Goal: Information Seeking & Learning: Learn about a topic

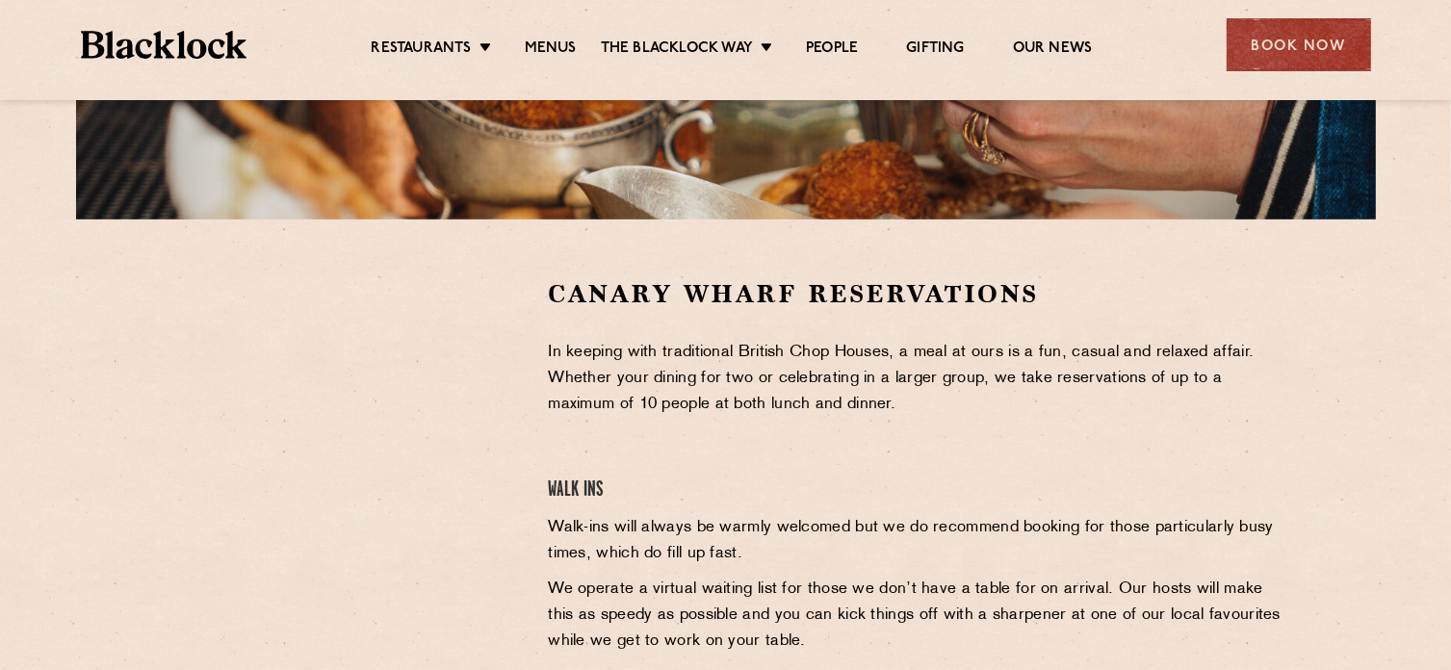
scroll to position [481, 0]
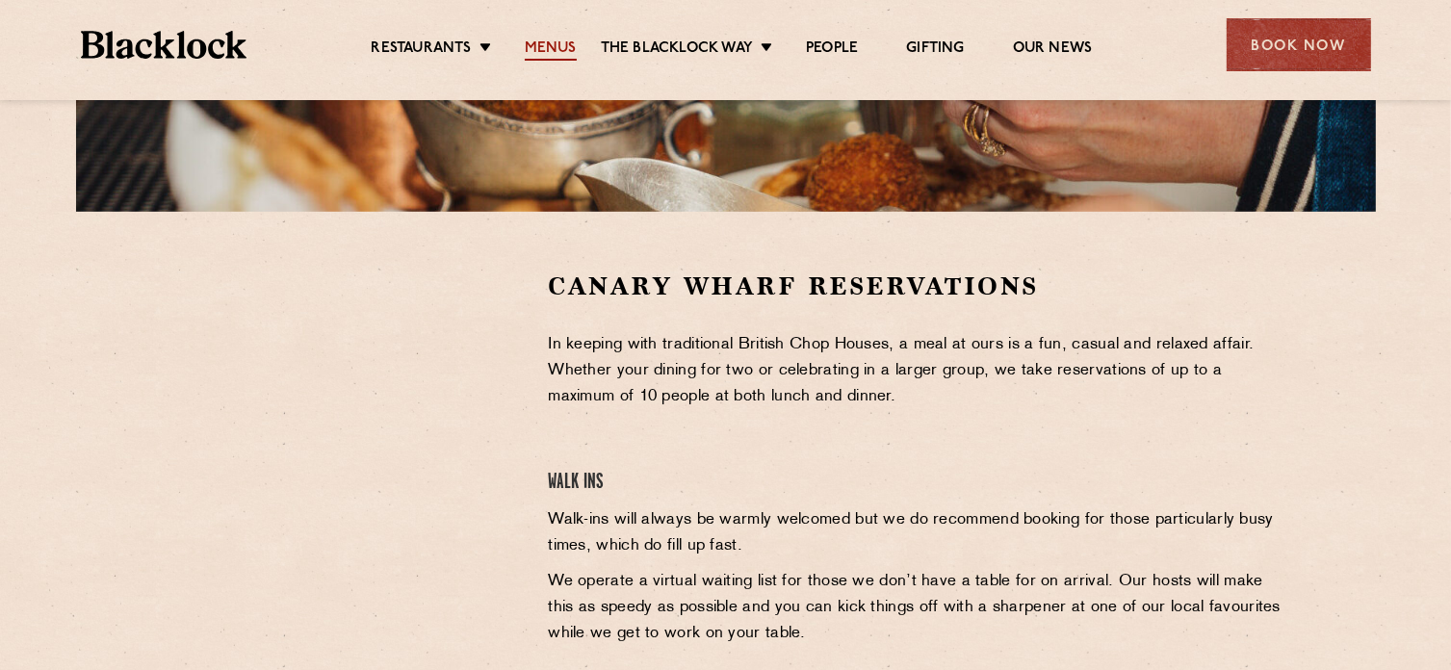
click at [539, 53] on link "Menus" at bounding box center [551, 49] width 52 height 21
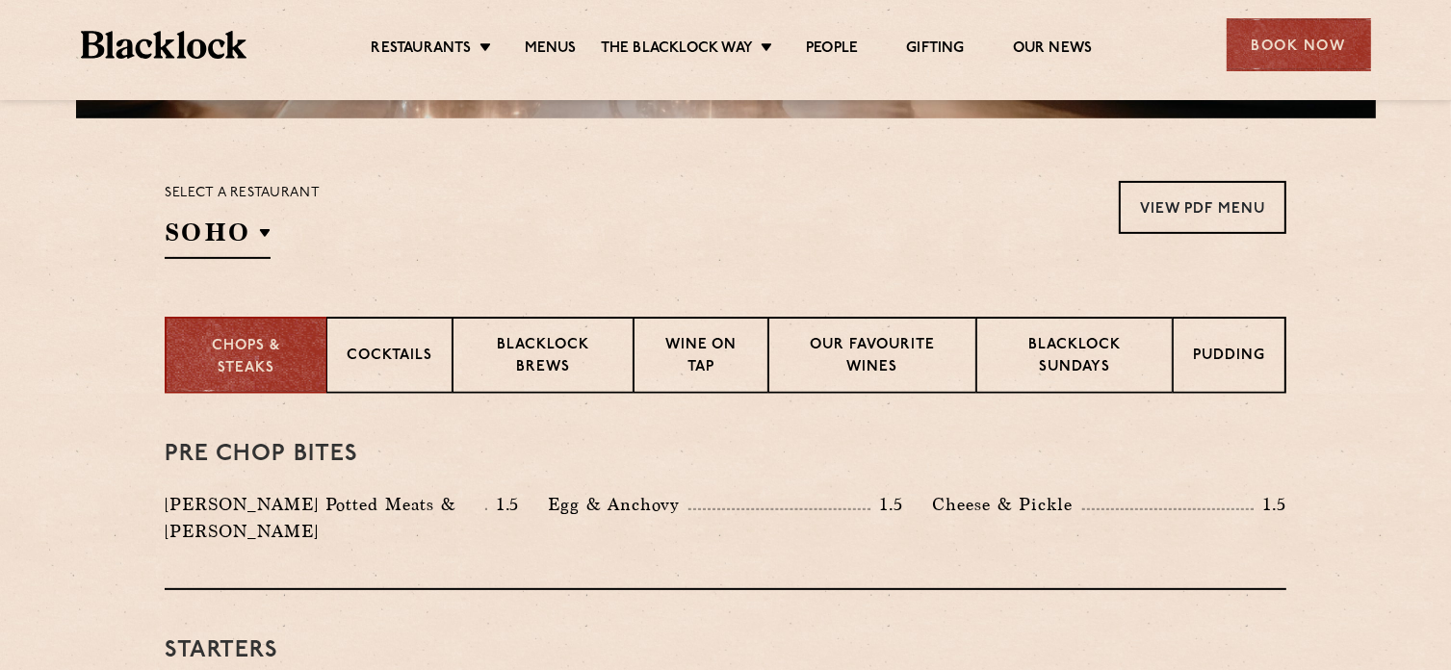
scroll to position [578, 0]
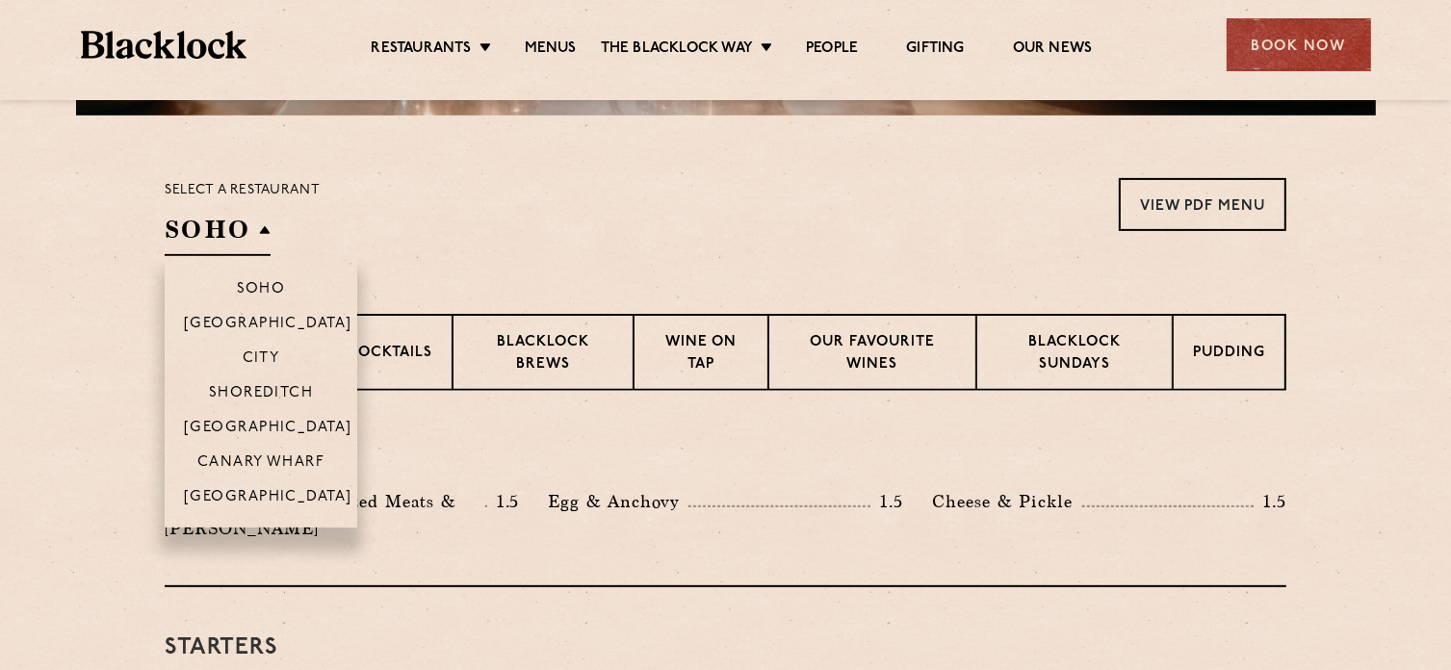
click at [227, 228] on h2 "SOHO" at bounding box center [218, 234] width 106 height 43
click at [280, 459] on p "Canary Wharf" at bounding box center [260, 464] width 127 height 19
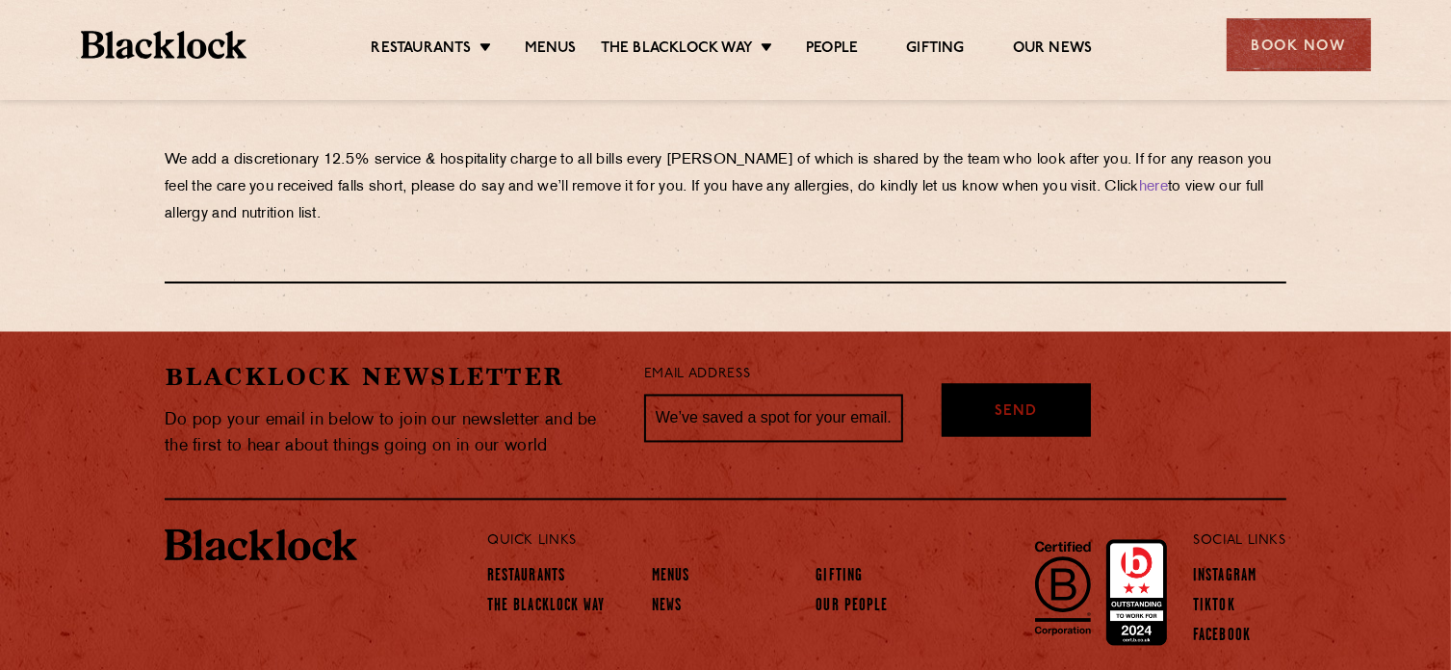
scroll to position [3515, 0]
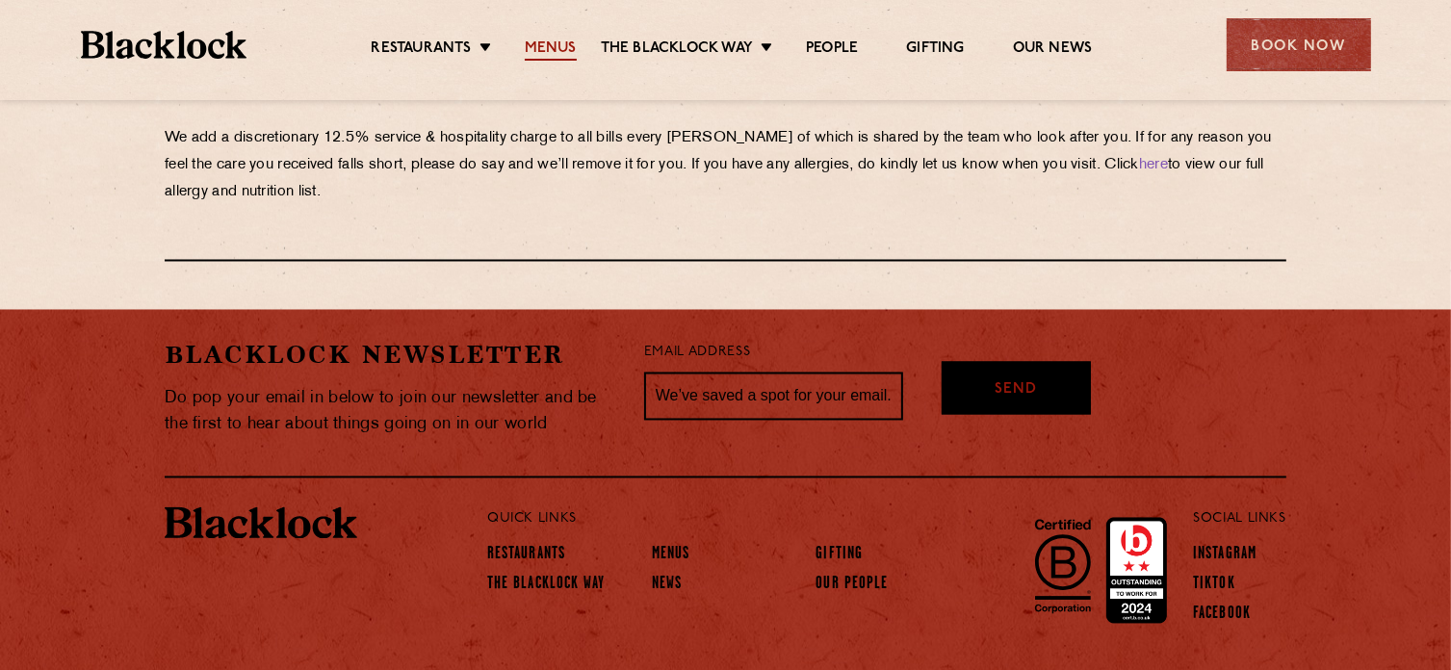
click at [571, 42] on link "Menus" at bounding box center [551, 49] width 52 height 21
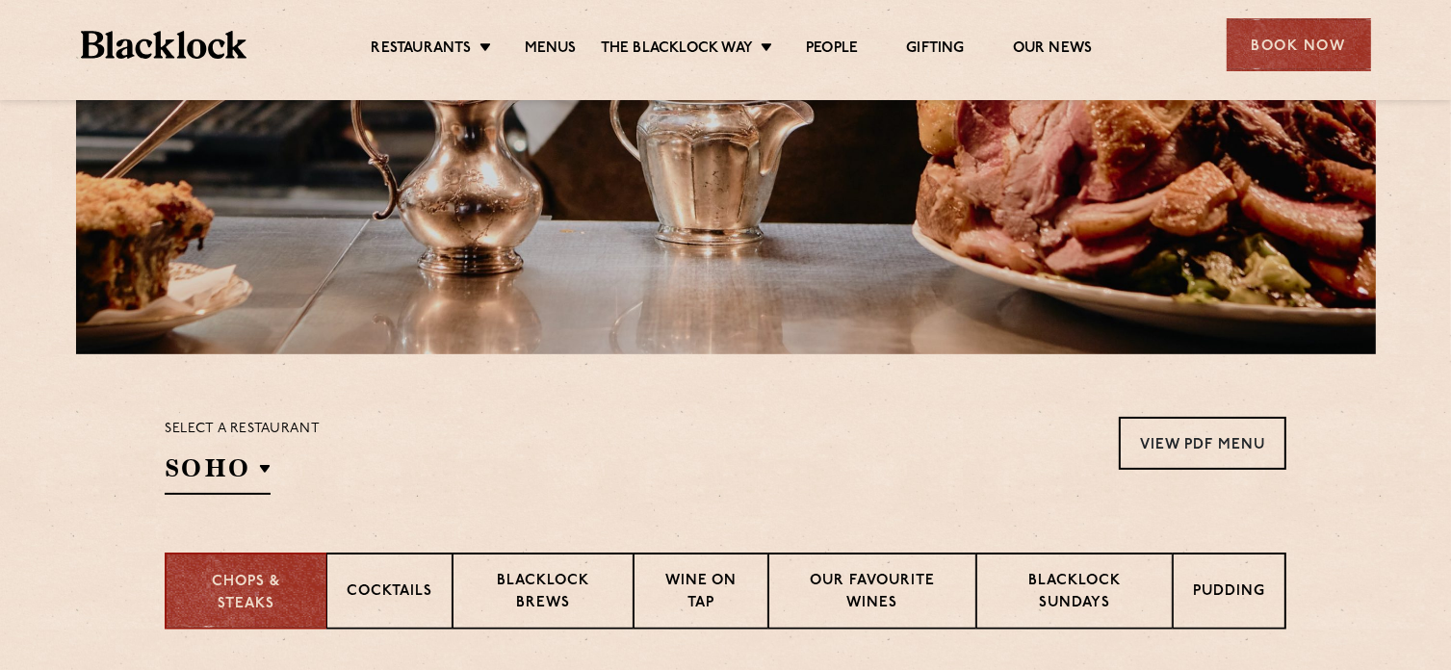
scroll to position [578, 0]
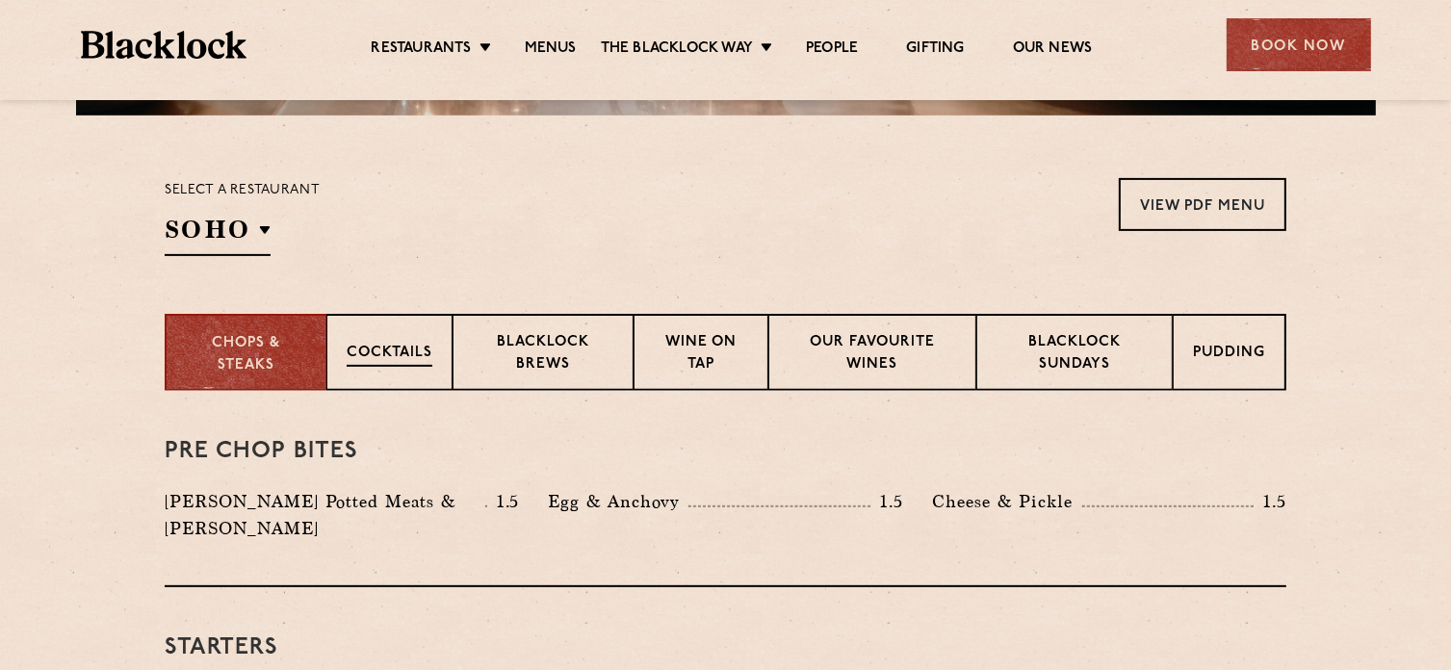
click at [358, 373] on div "Cocktails" at bounding box center [389, 352] width 126 height 77
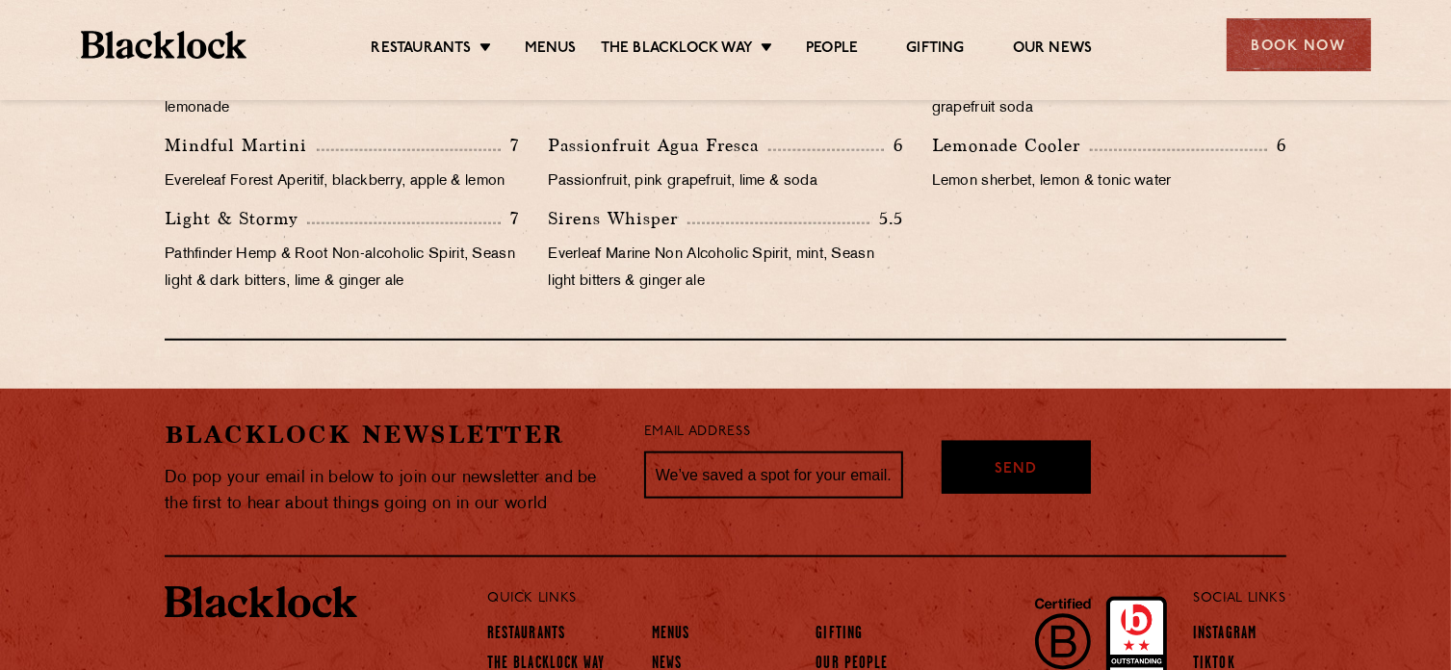
scroll to position [2227, 0]
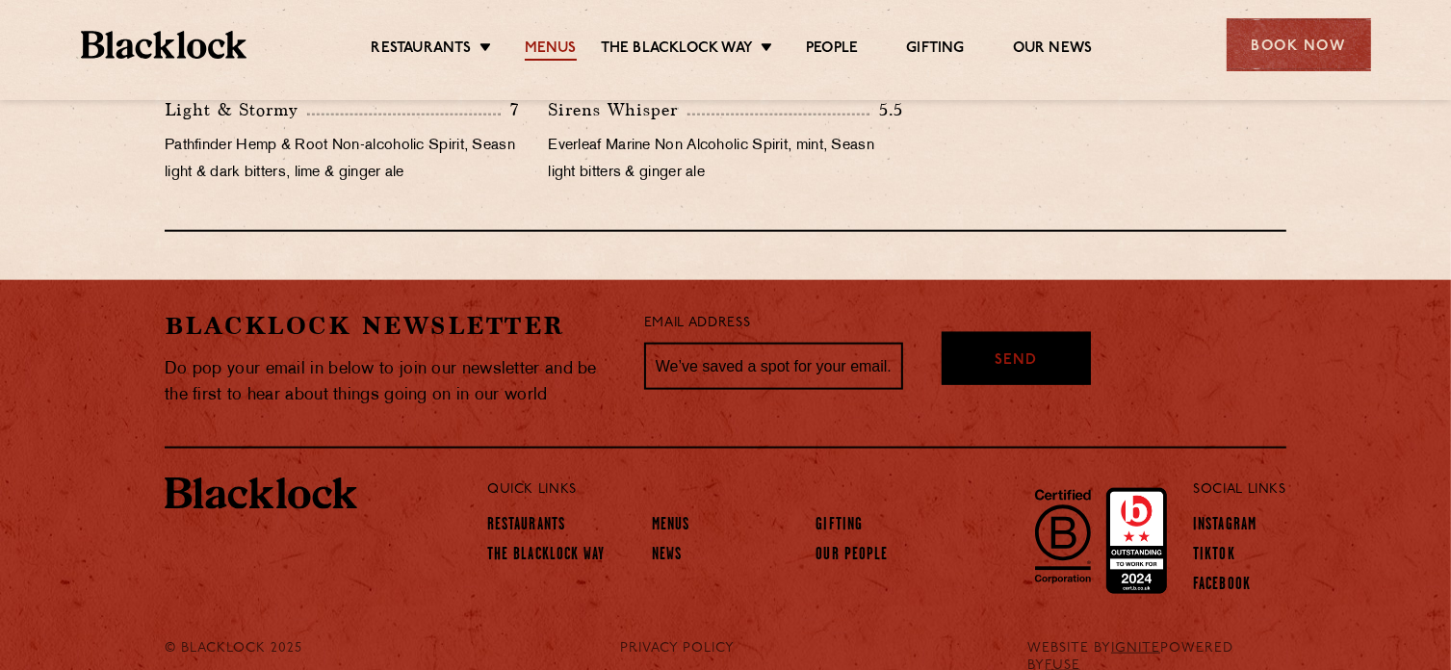
click at [528, 50] on link "Menus" at bounding box center [551, 49] width 52 height 21
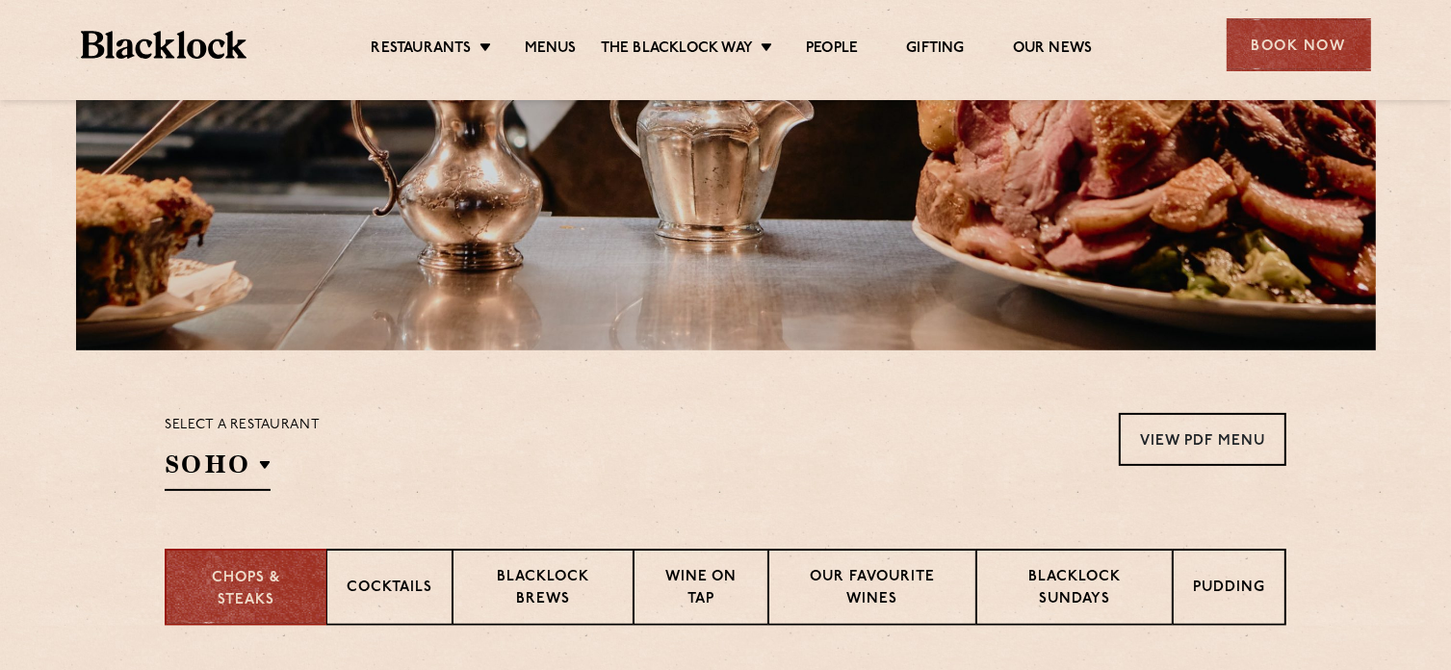
scroll to position [481, 0]
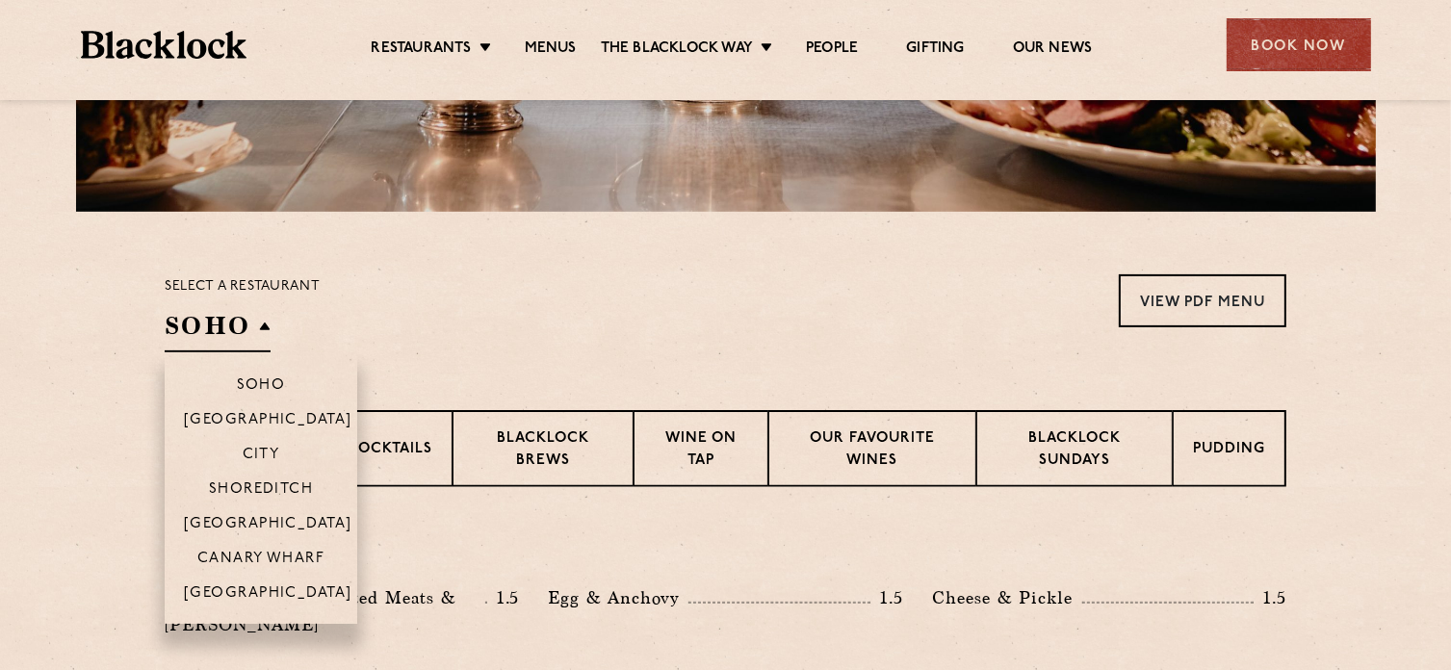
click at [247, 328] on h2 "SOHO" at bounding box center [218, 330] width 106 height 43
click at [270, 556] on p "Canary Wharf" at bounding box center [260, 560] width 127 height 19
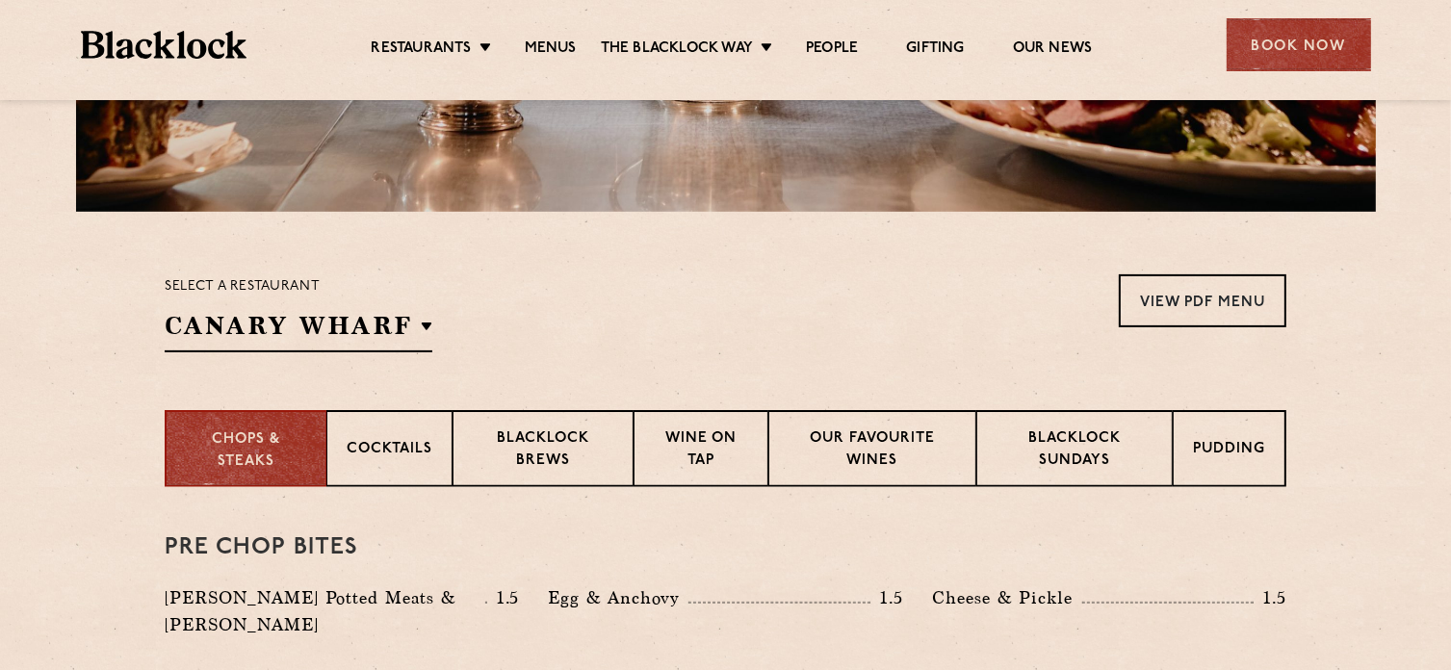
scroll to position [578, 0]
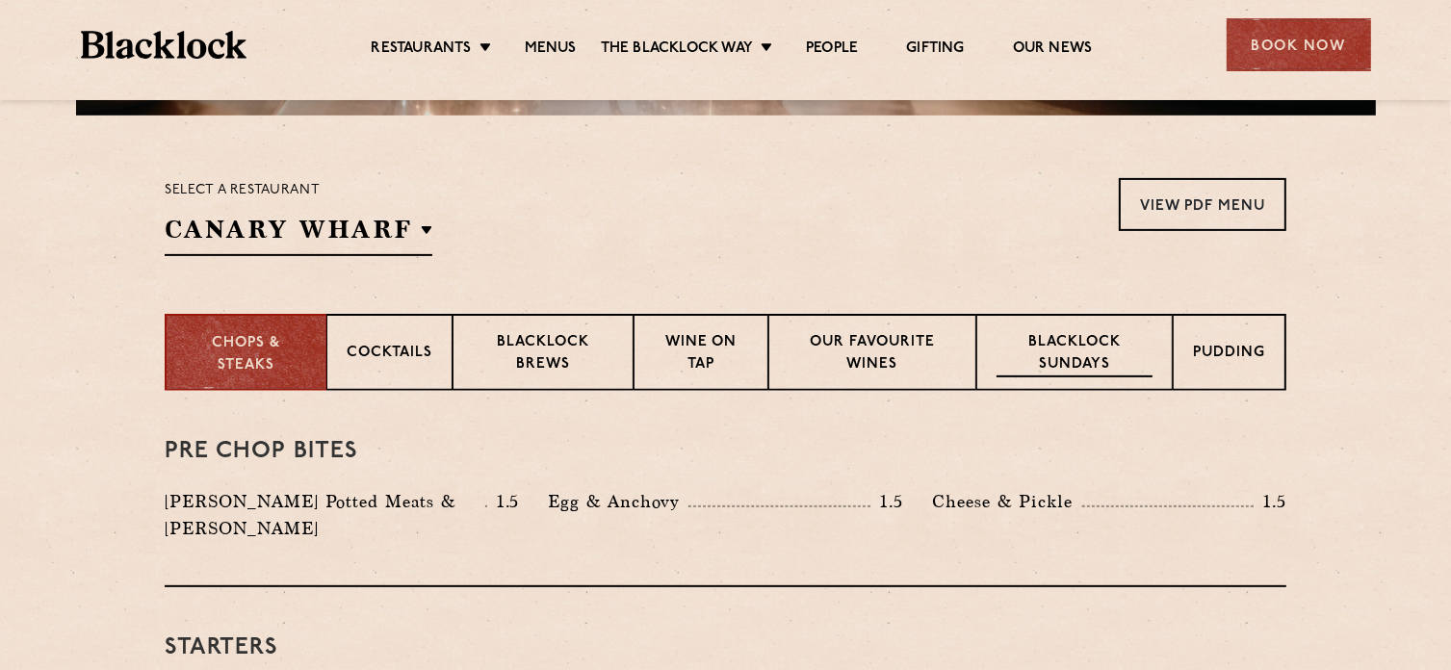
click at [1033, 350] on p "Blacklock Sundays" at bounding box center [1075, 354] width 156 height 45
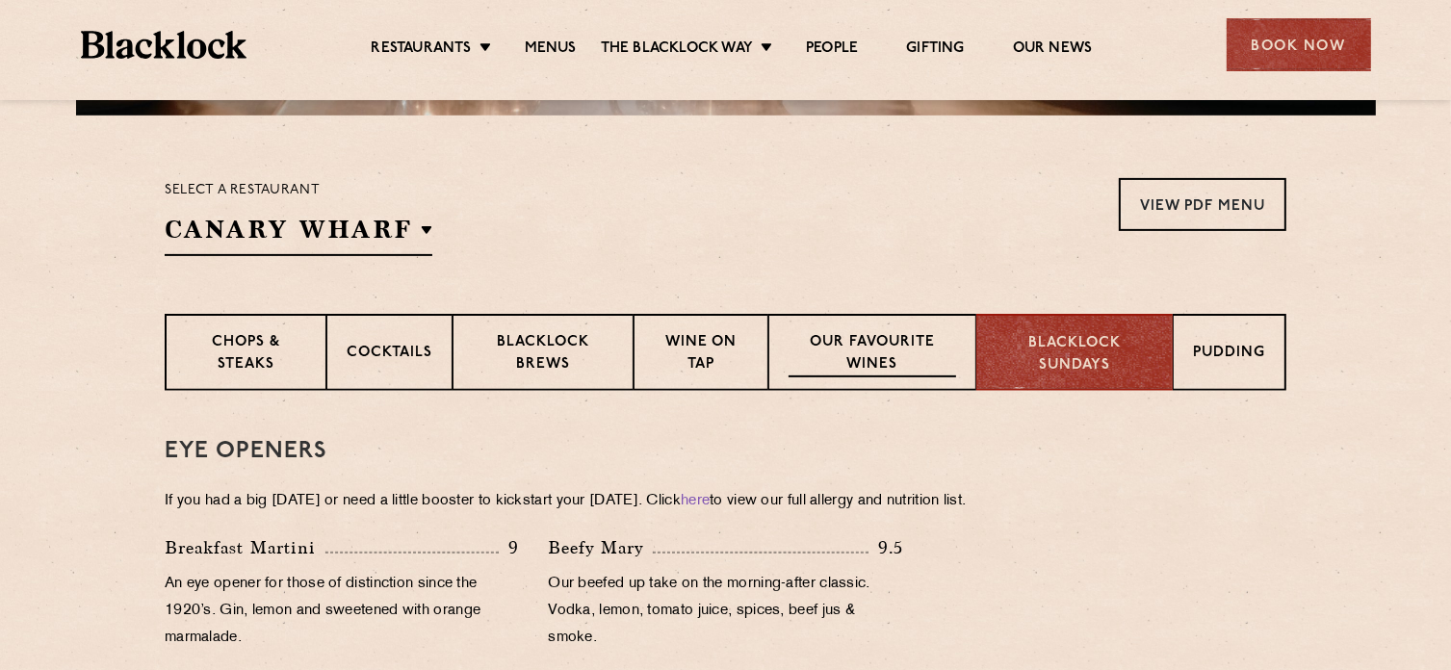
click at [862, 362] on p "Our favourite wines" at bounding box center [872, 354] width 167 height 45
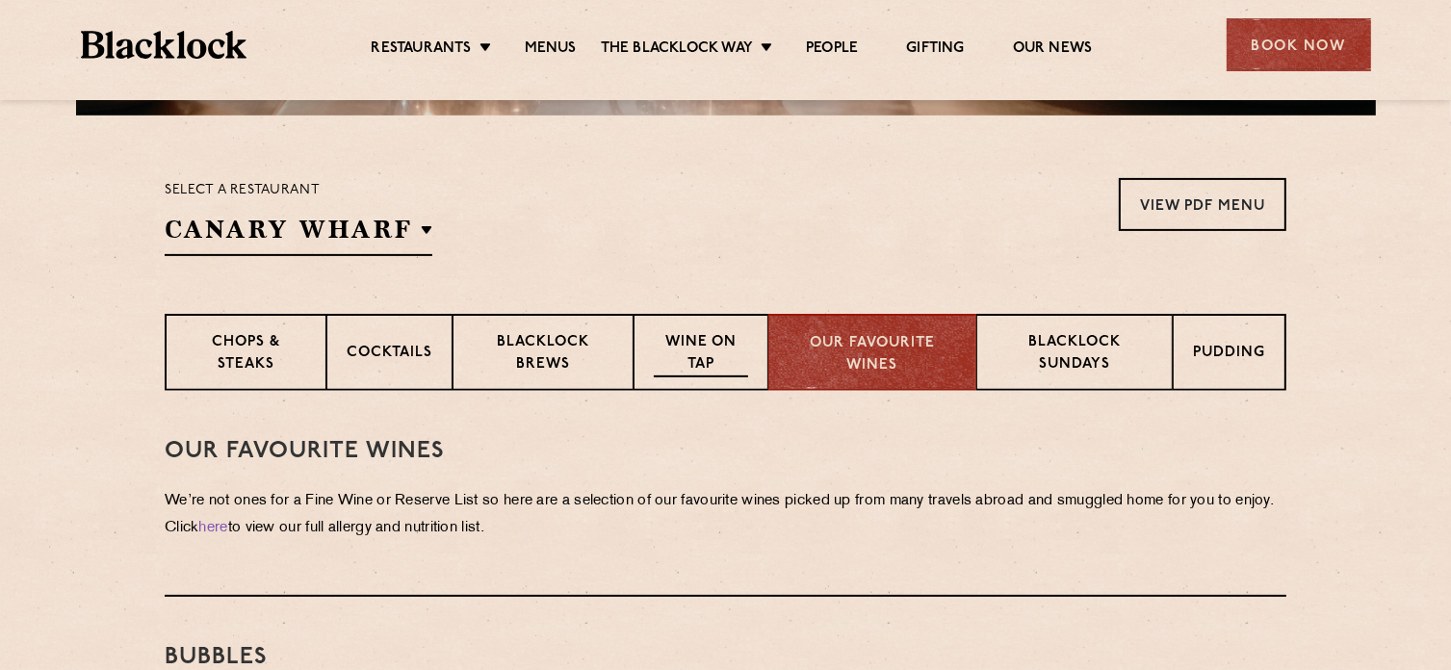
click at [674, 350] on p "Wine on Tap" at bounding box center [701, 354] width 94 height 45
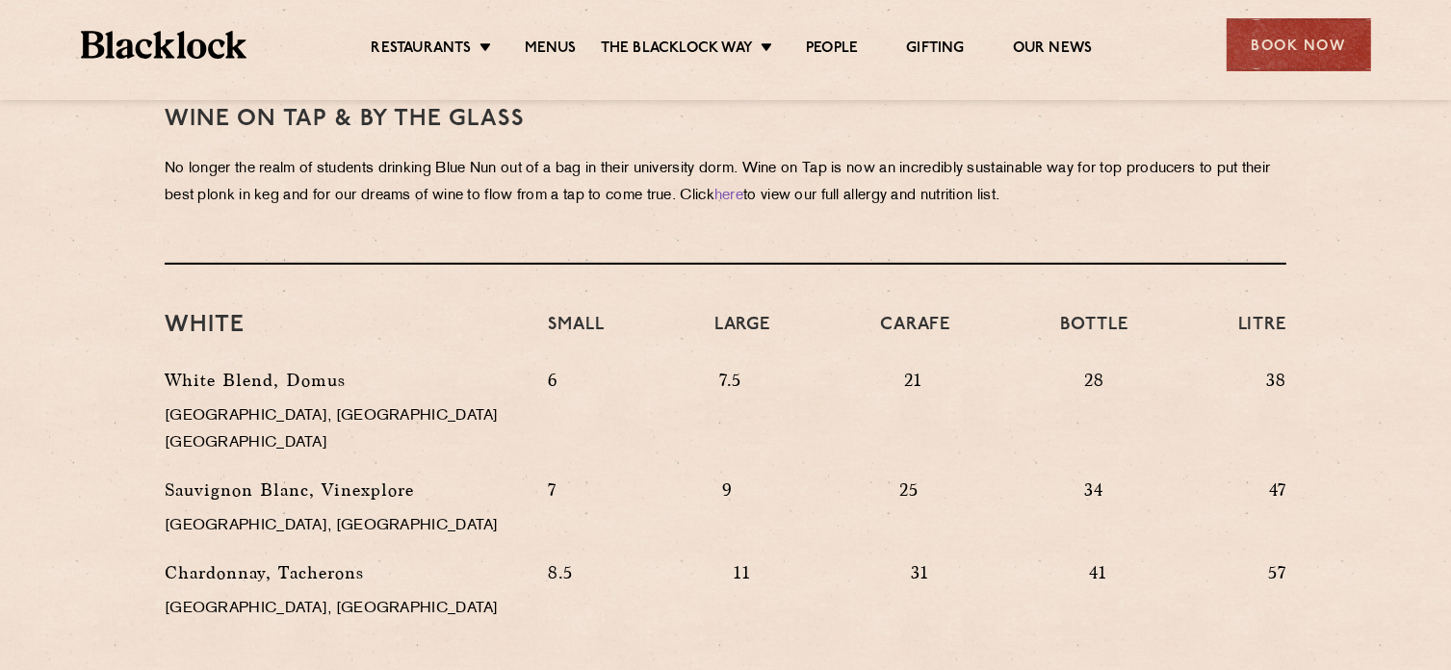
scroll to position [765, 0]
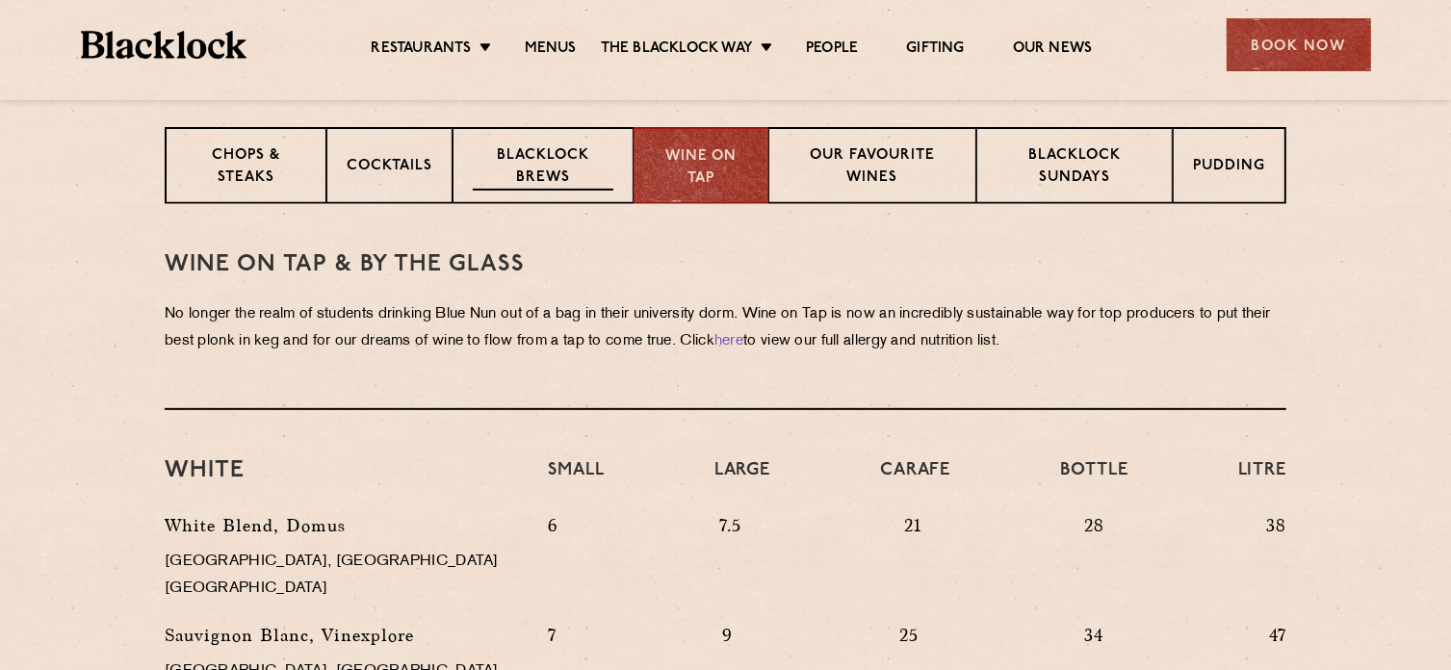
click at [543, 168] on p "Blacklock Brews" at bounding box center [543, 167] width 141 height 45
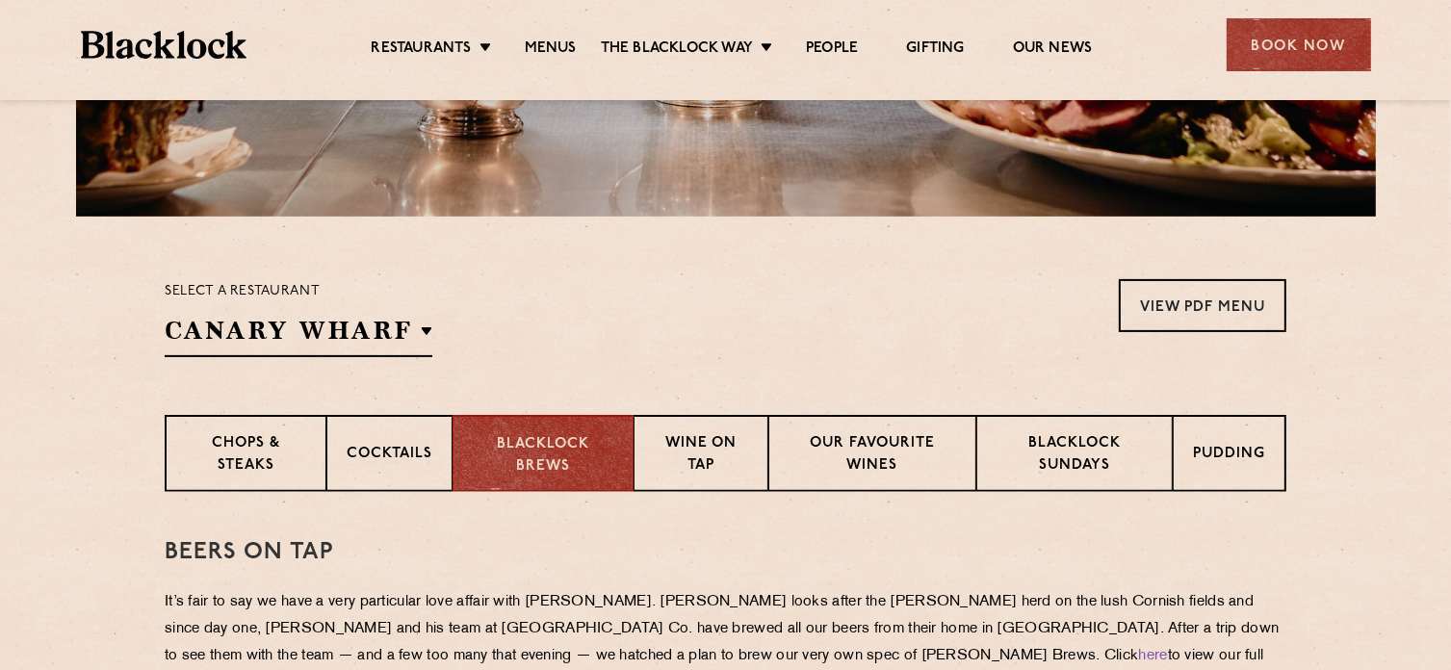
scroll to position [476, 0]
click at [693, 458] on p "Wine on Tap" at bounding box center [701, 456] width 94 height 45
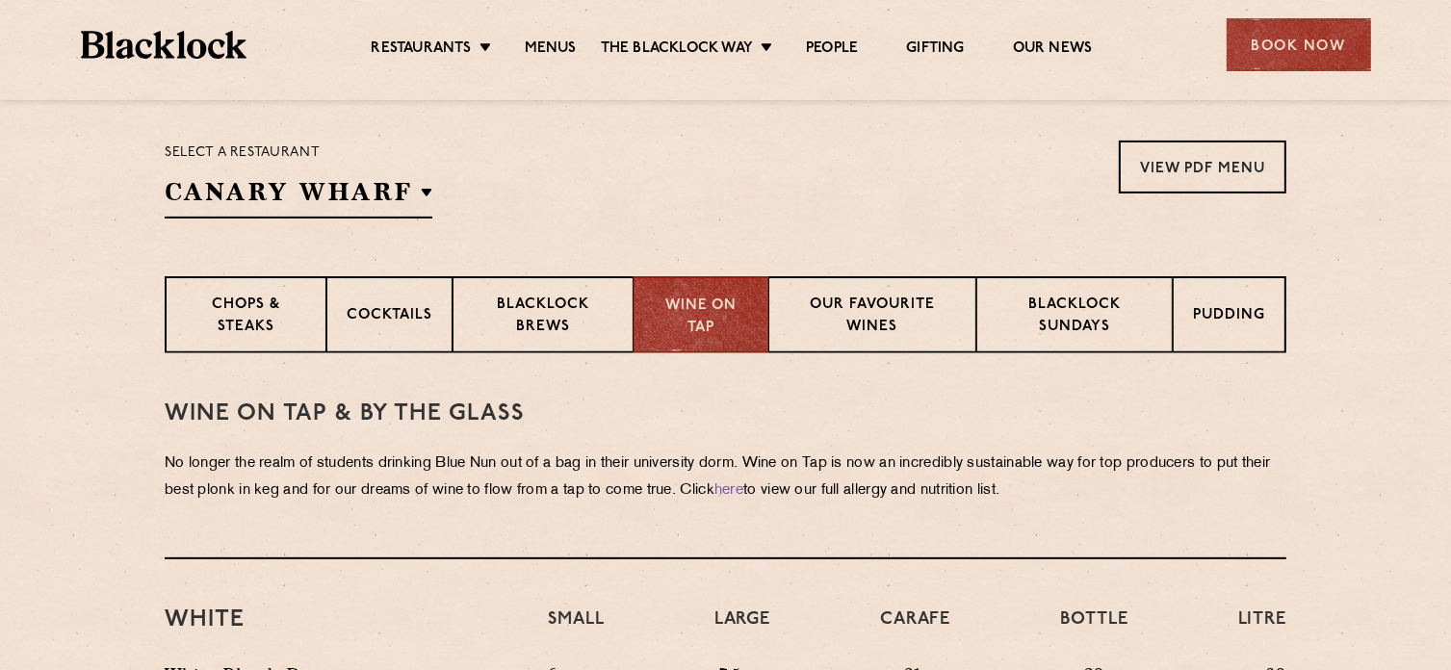
scroll to position [572, 0]
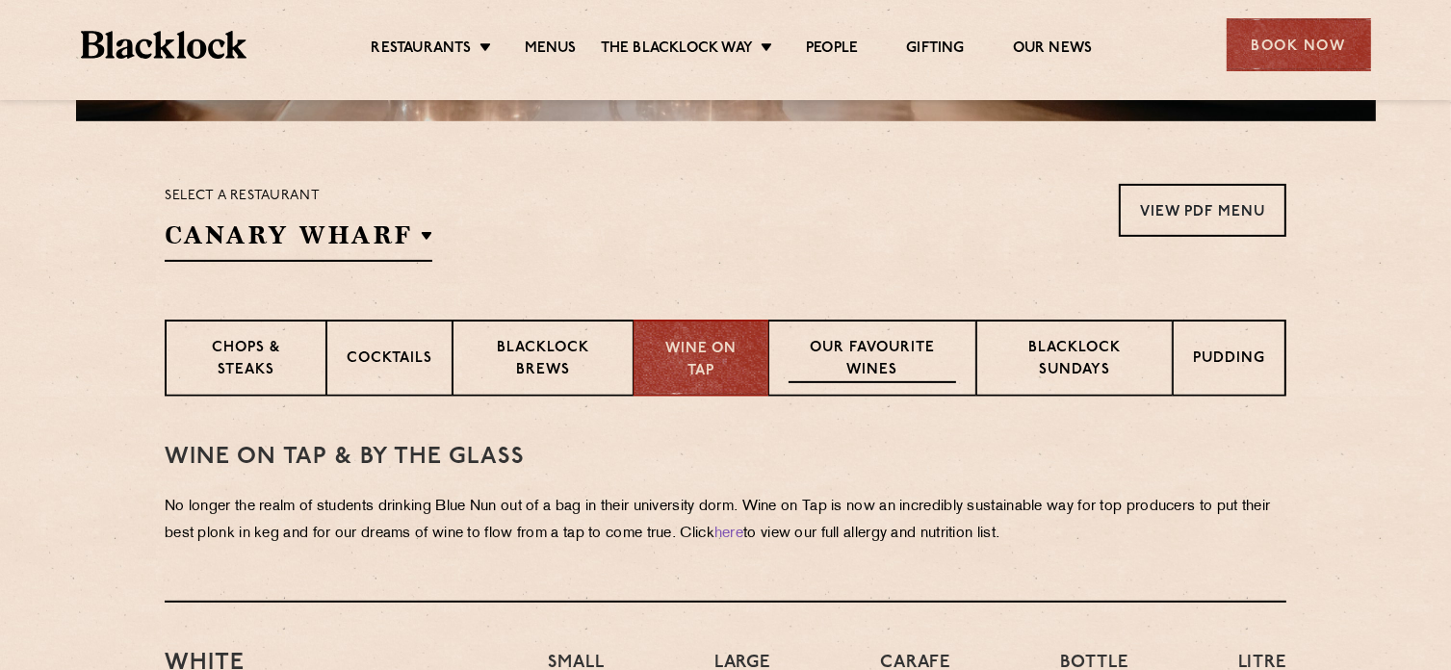
click at [859, 342] on p "Our favourite wines" at bounding box center [872, 360] width 167 height 45
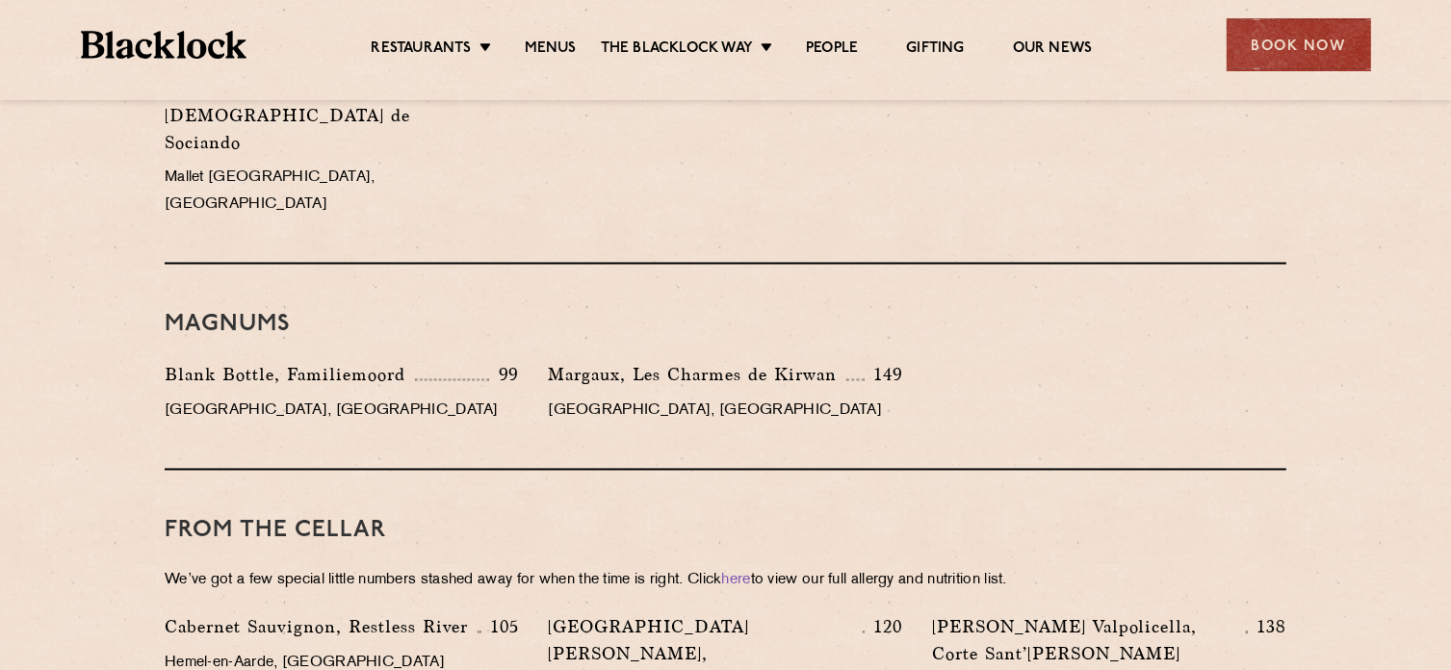
scroll to position [3461, 0]
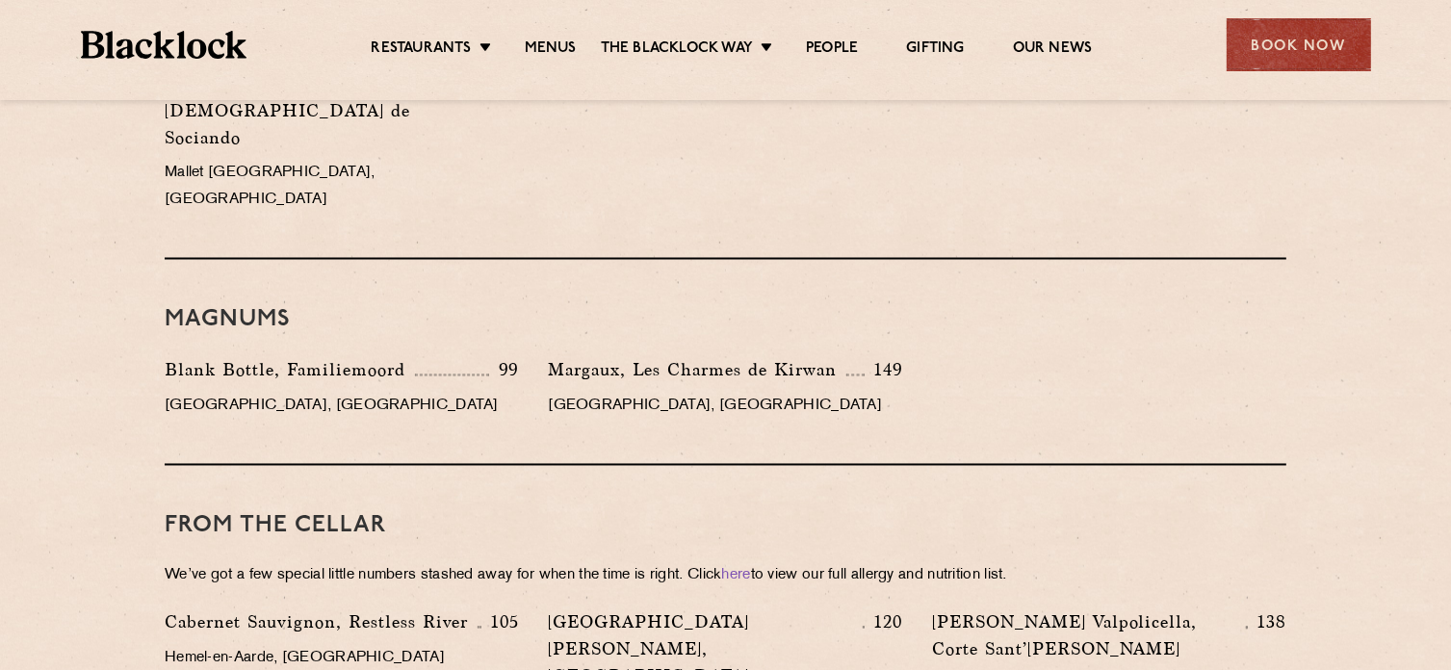
click at [181, 39] on img at bounding box center [164, 45] width 167 height 28
